Goal: Task Accomplishment & Management: Manage account settings

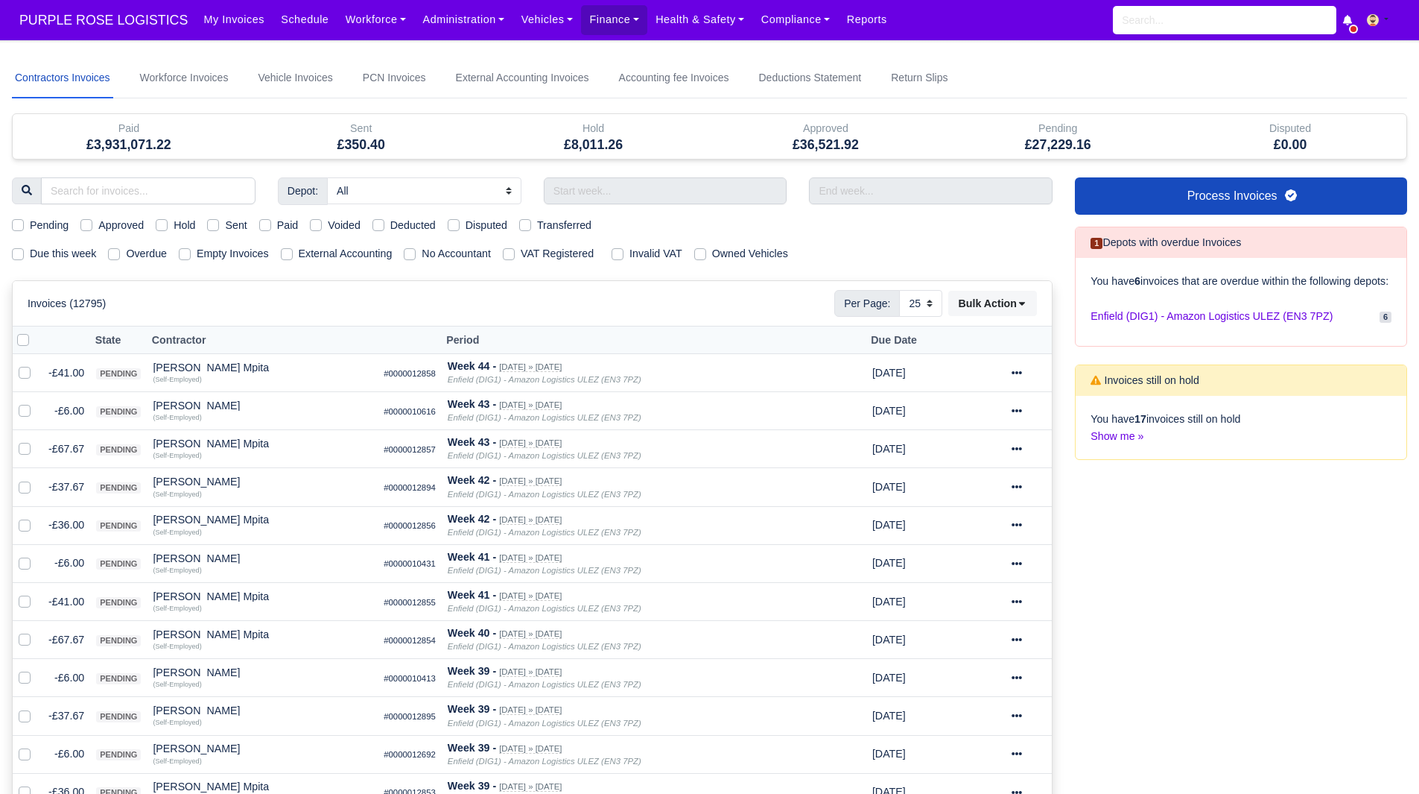
select select "25"
click at [600, 24] on link "Finance" at bounding box center [614, 19] width 66 height 29
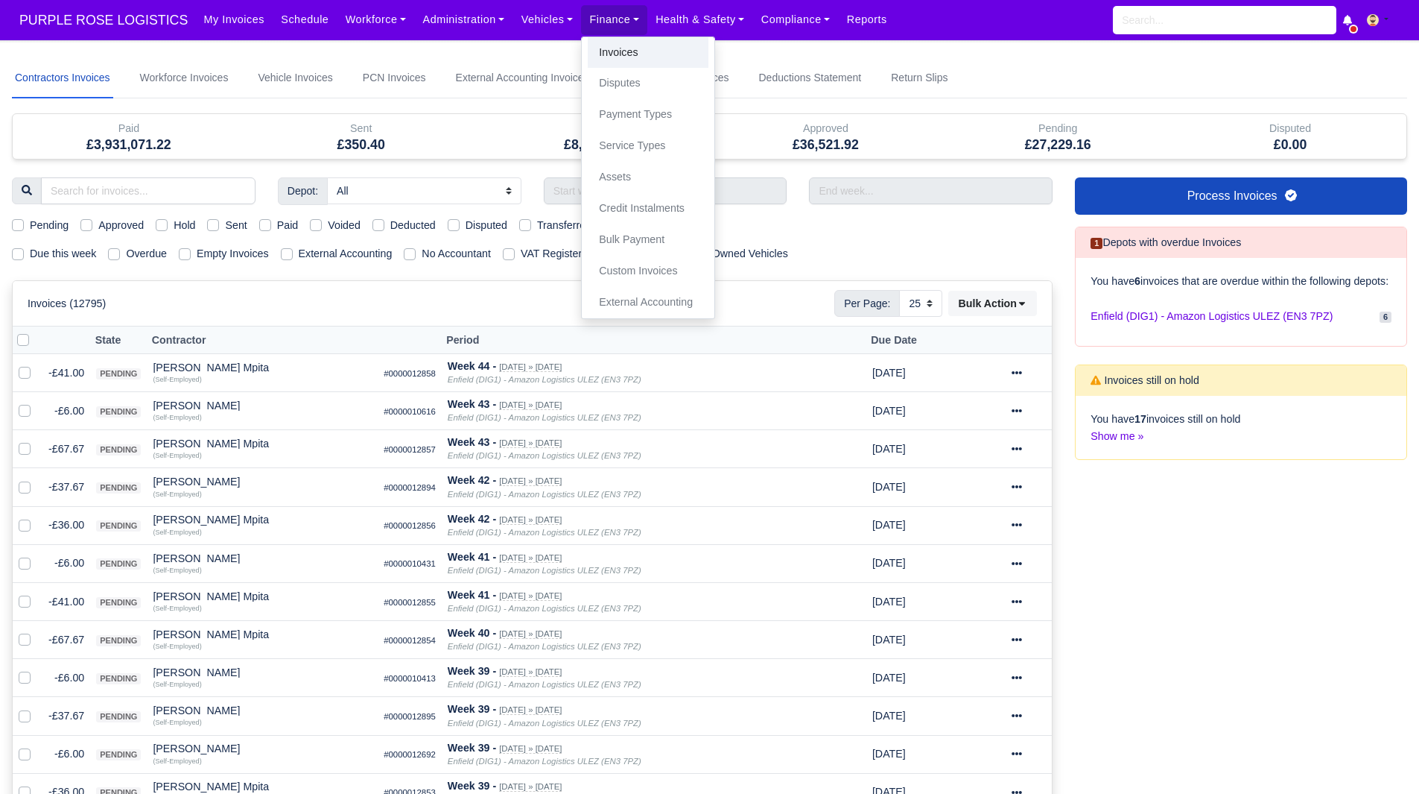
click at [625, 55] on link "Invoices" at bounding box center [648, 52] width 121 height 31
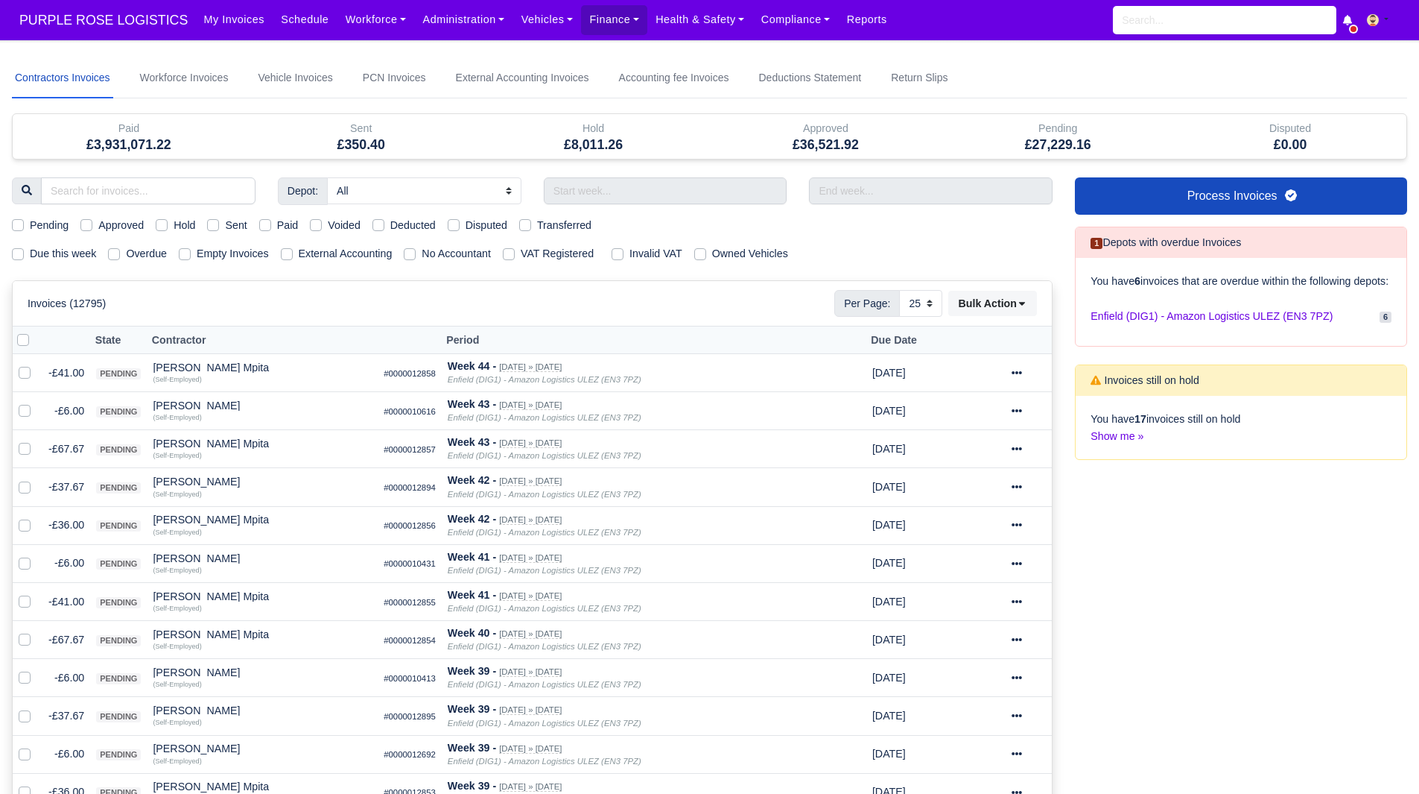
select select "25"
click at [876, 260] on div "Due this week Overdue Empty Invoices External Accounting No Accountant VAT Regi…" at bounding box center [532, 253] width 1063 height 17
click at [174, 229] on label "Hold" at bounding box center [185, 225] width 22 height 17
click at [157, 229] on input "Hold" at bounding box center [162, 223] width 12 height 12
checkbox input "true"
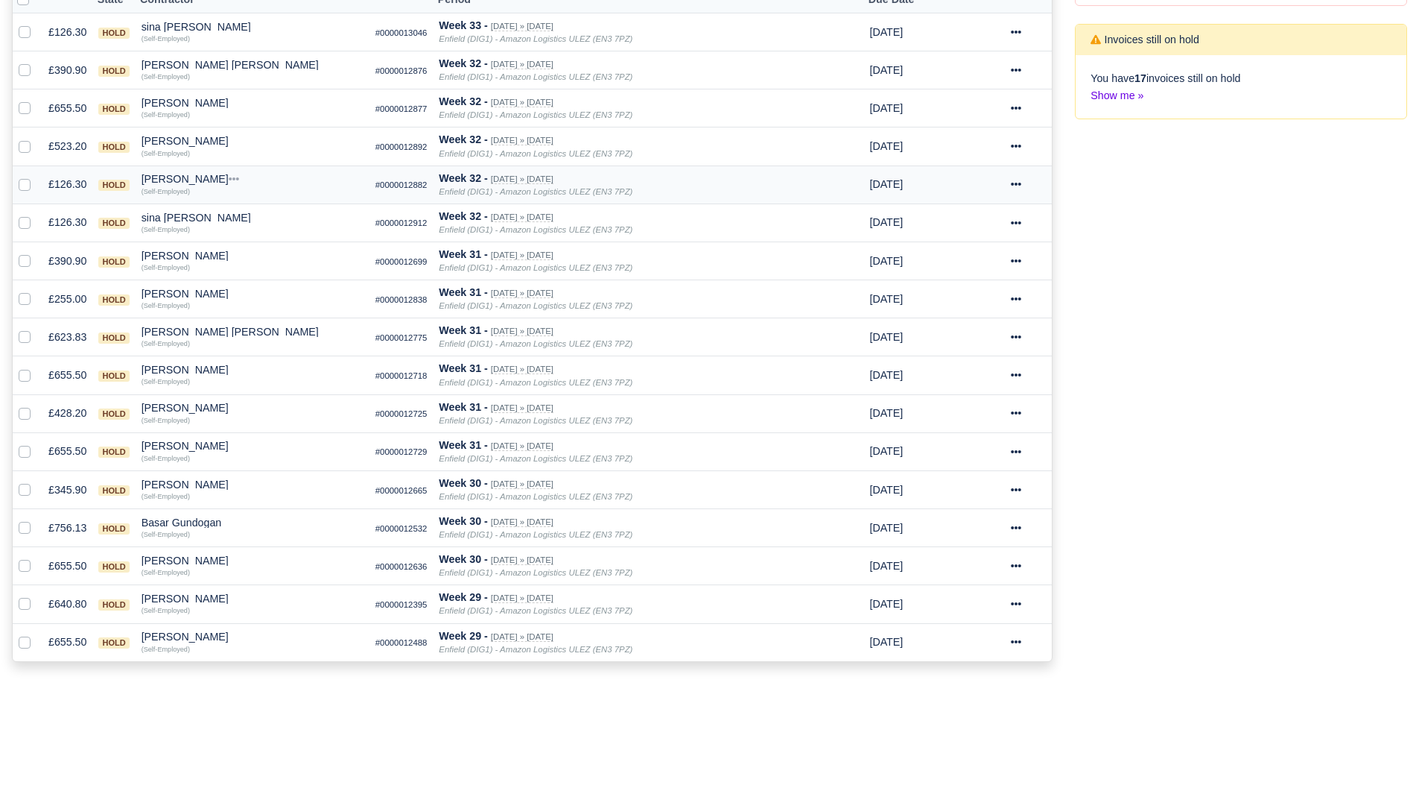
scroll to position [362, 0]
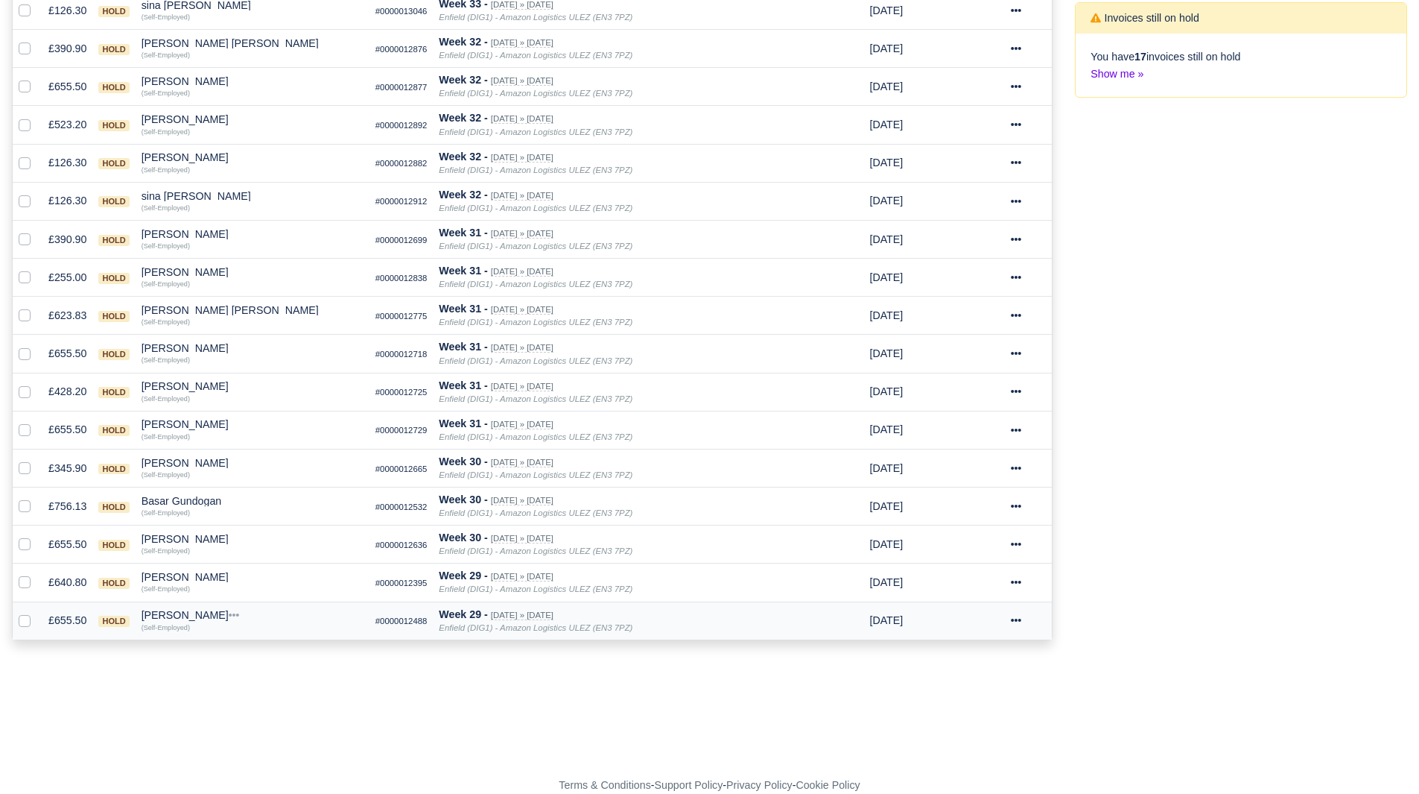
click at [219, 612] on div "Jorge andres Robayo mesa" at bounding box center [253, 614] width 222 height 10
click at [294, 653] on button "Other Invoices" at bounding box center [337, 657] width 221 height 22
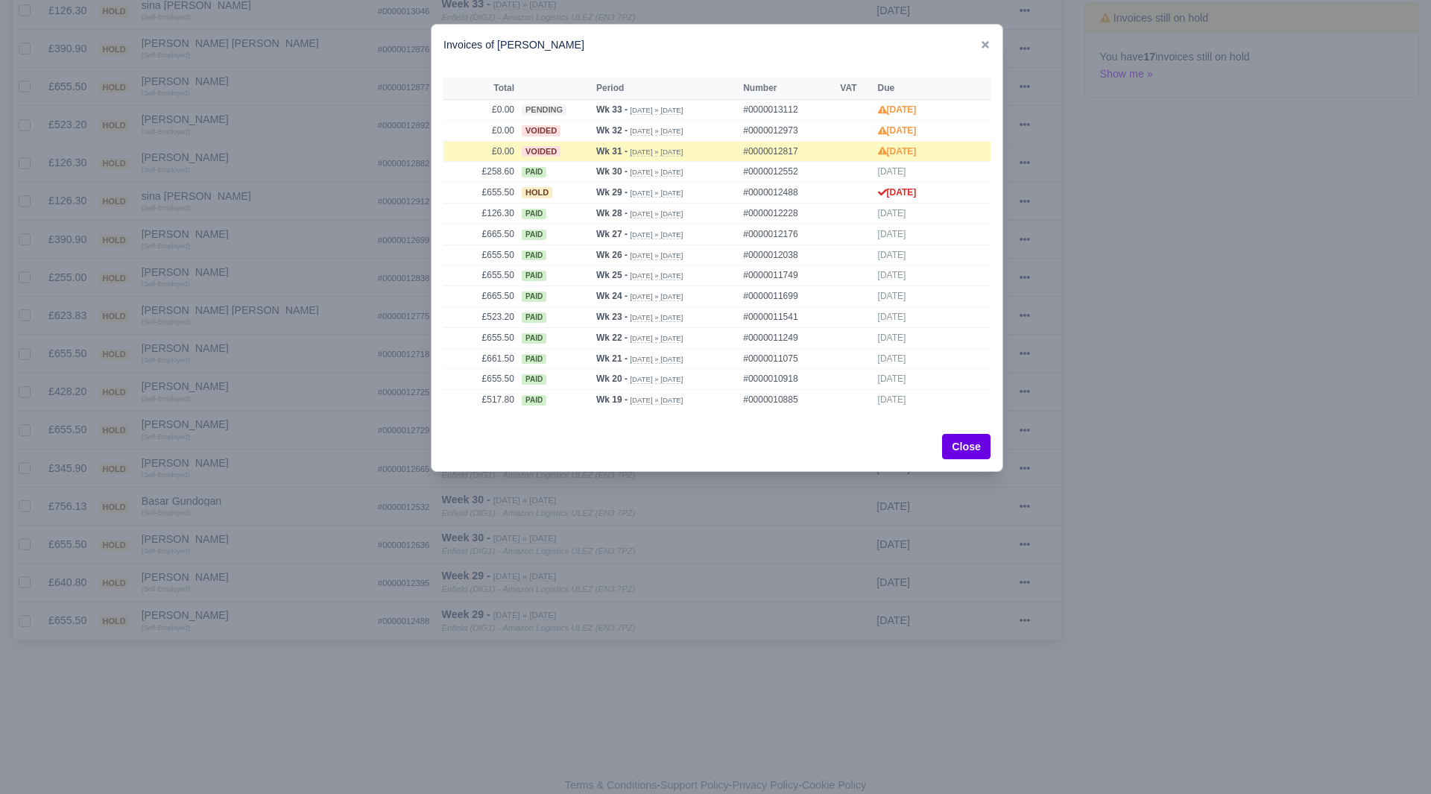
click at [204, 618] on div at bounding box center [715, 397] width 1431 height 794
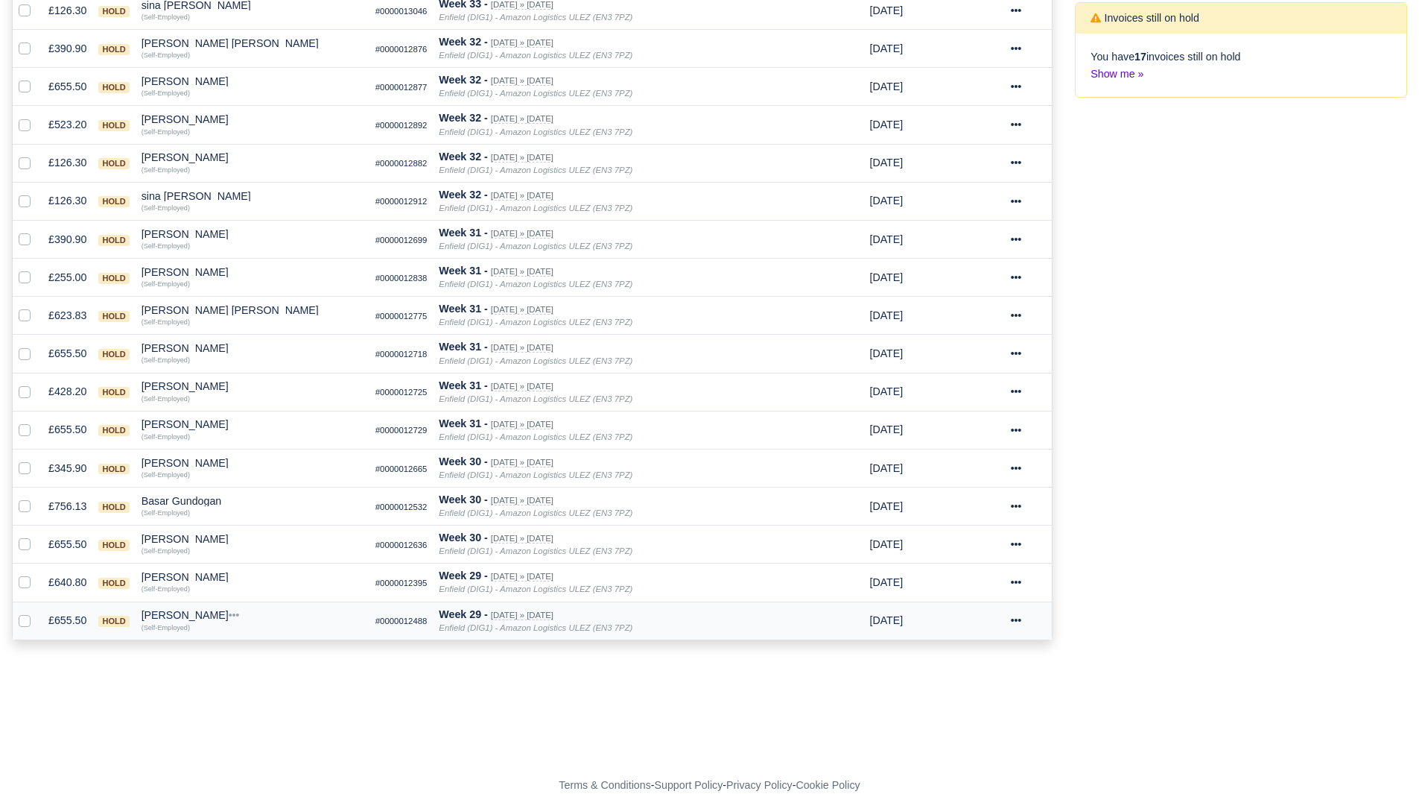
click at [171, 613] on div "Jorge andres Robayo mesa" at bounding box center [253, 614] width 222 height 10
click at [259, 675] on button "Wallet" at bounding box center [337, 680] width 221 height 22
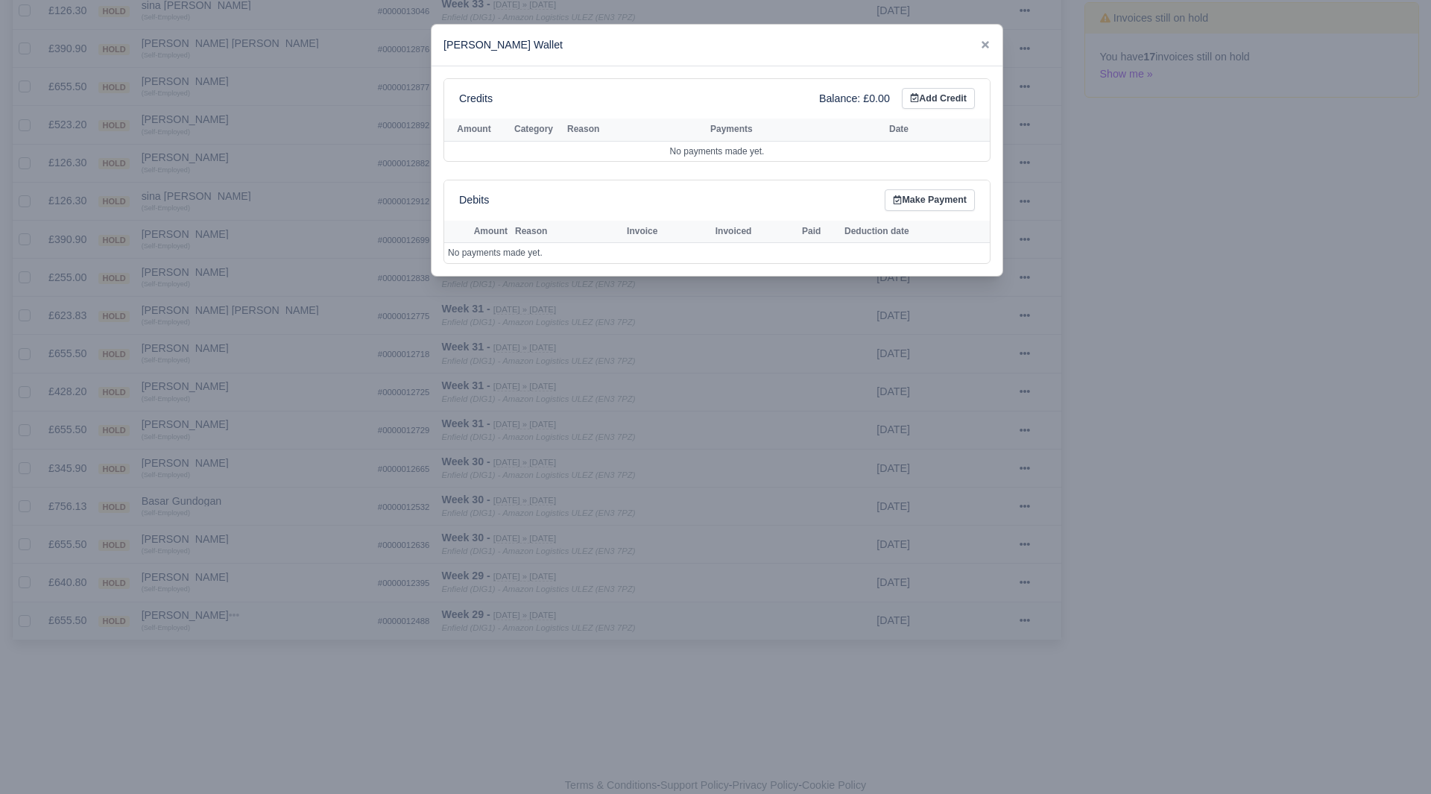
click at [259, 675] on div at bounding box center [715, 397] width 1431 height 794
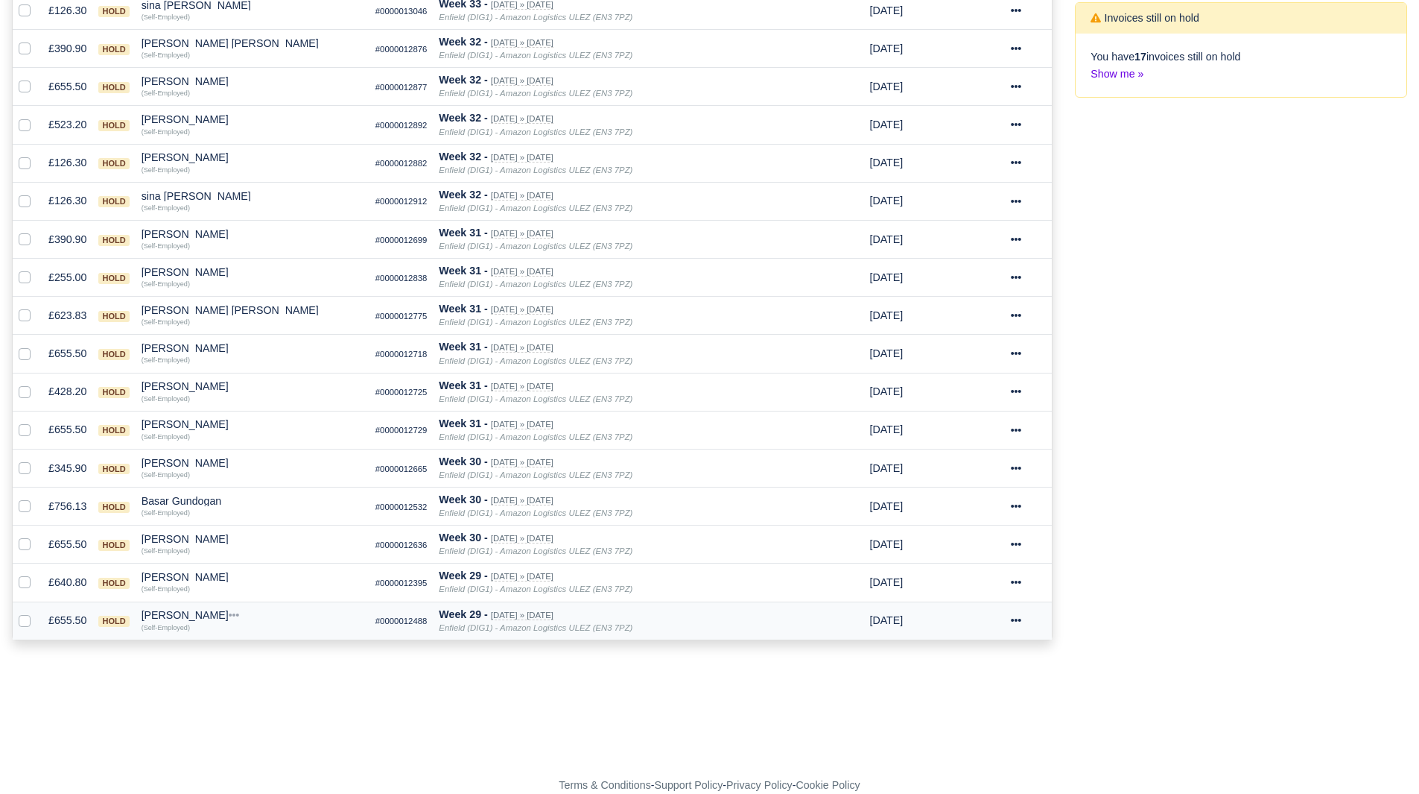
click at [212, 610] on div "Jorge andres Robayo mesa" at bounding box center [253, 614] width 222 height 10
click at [262, 649] on button "Other Invoices" at bounding box center [337, 657] width 221 height 22
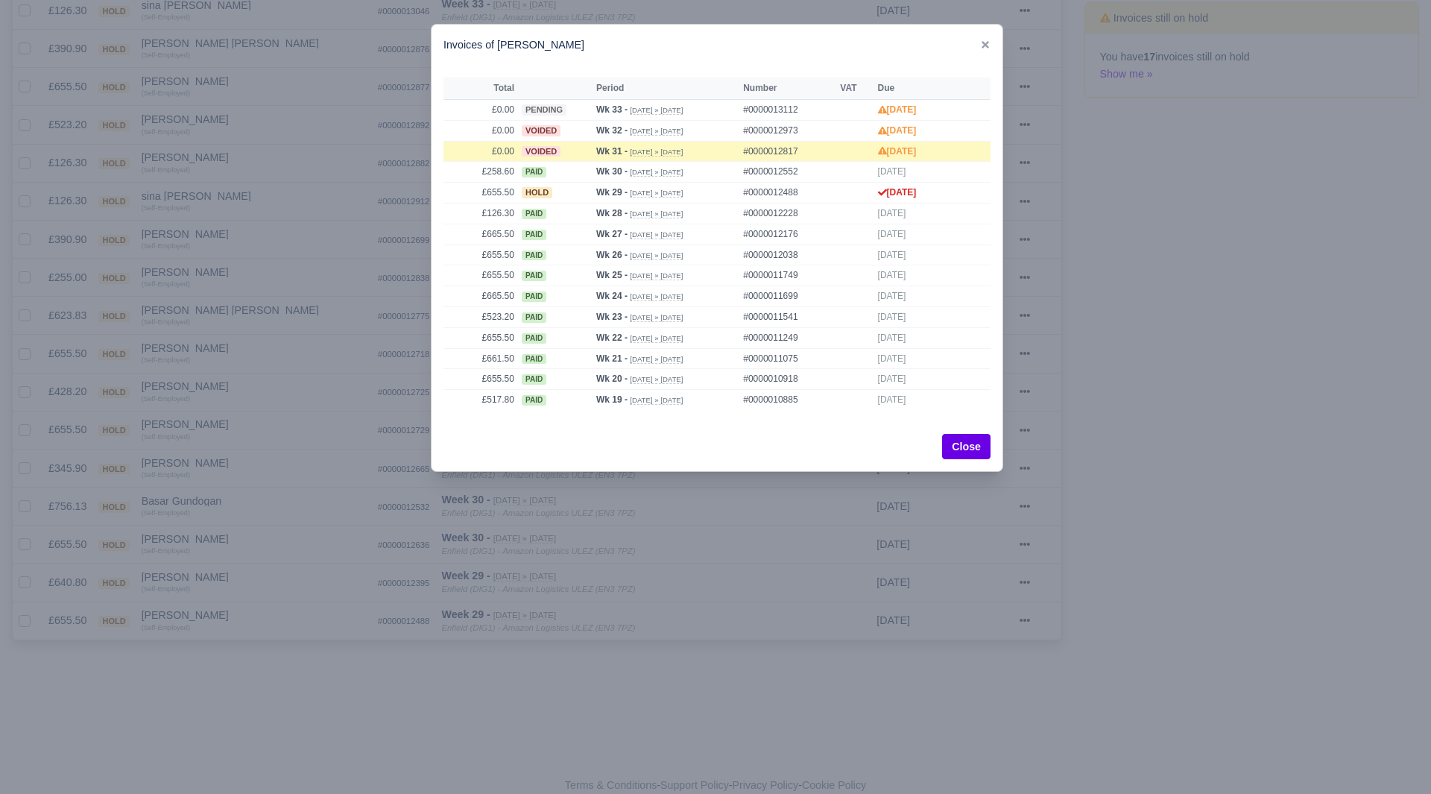
click at [466, 645] on div at bounding box center [715, 397] width 1431 height 794
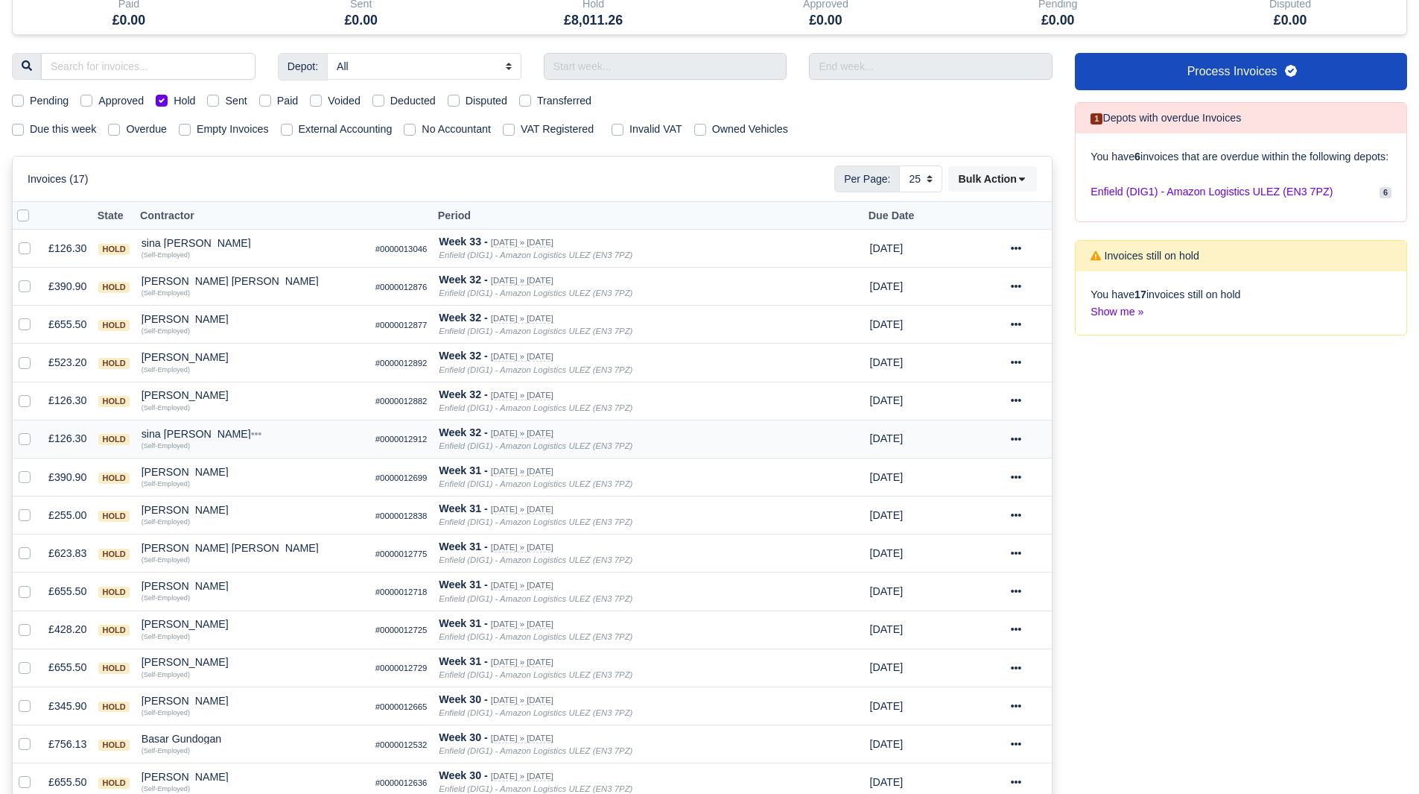
scroll to position [0, 0]
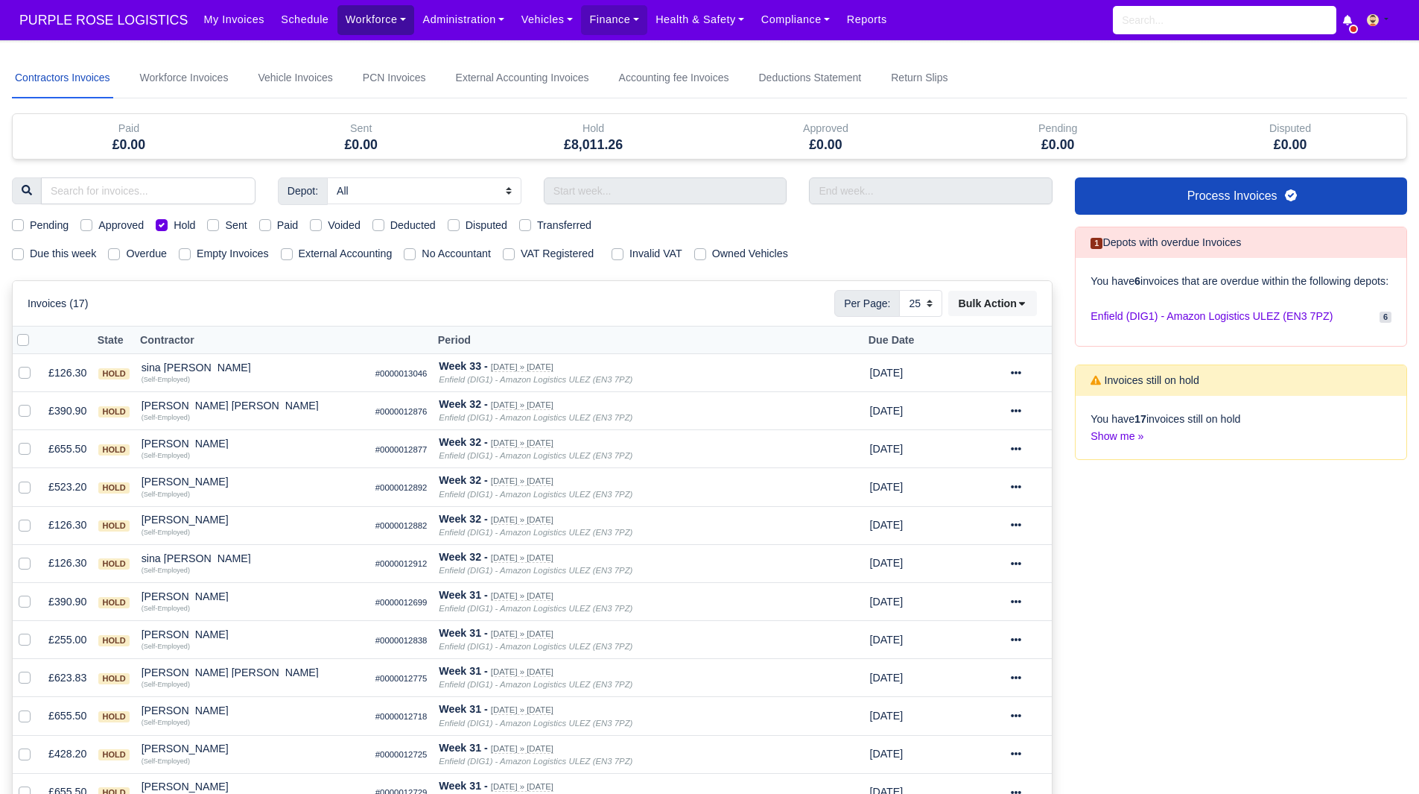
drag, startPoint x: 346, startPoint y: 13, endPoint x: 355, endPoint y: 25, distance: 14.3
click at [345, 13] on link "Workforce" at bounding box center [376, 19] width 77 height 29
click at [368, 43] on link "Manpower" at bounding box center [404, 52] width 121 height 31
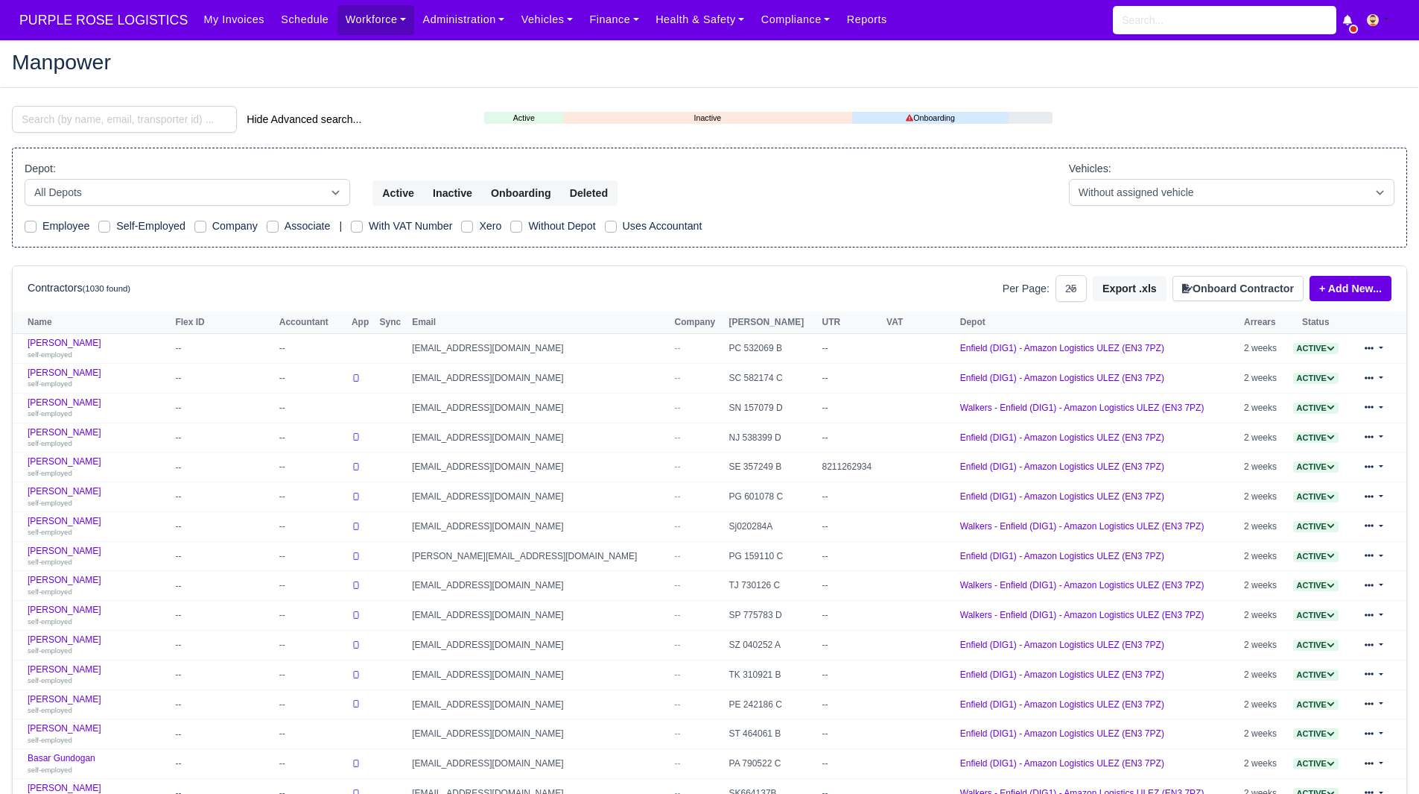
select select "25"
click at [147, 112] on input "search" at bounding box center [124, 119] width 225 height 27
